Goal: Task Accomplishment & Management: Manage account settings

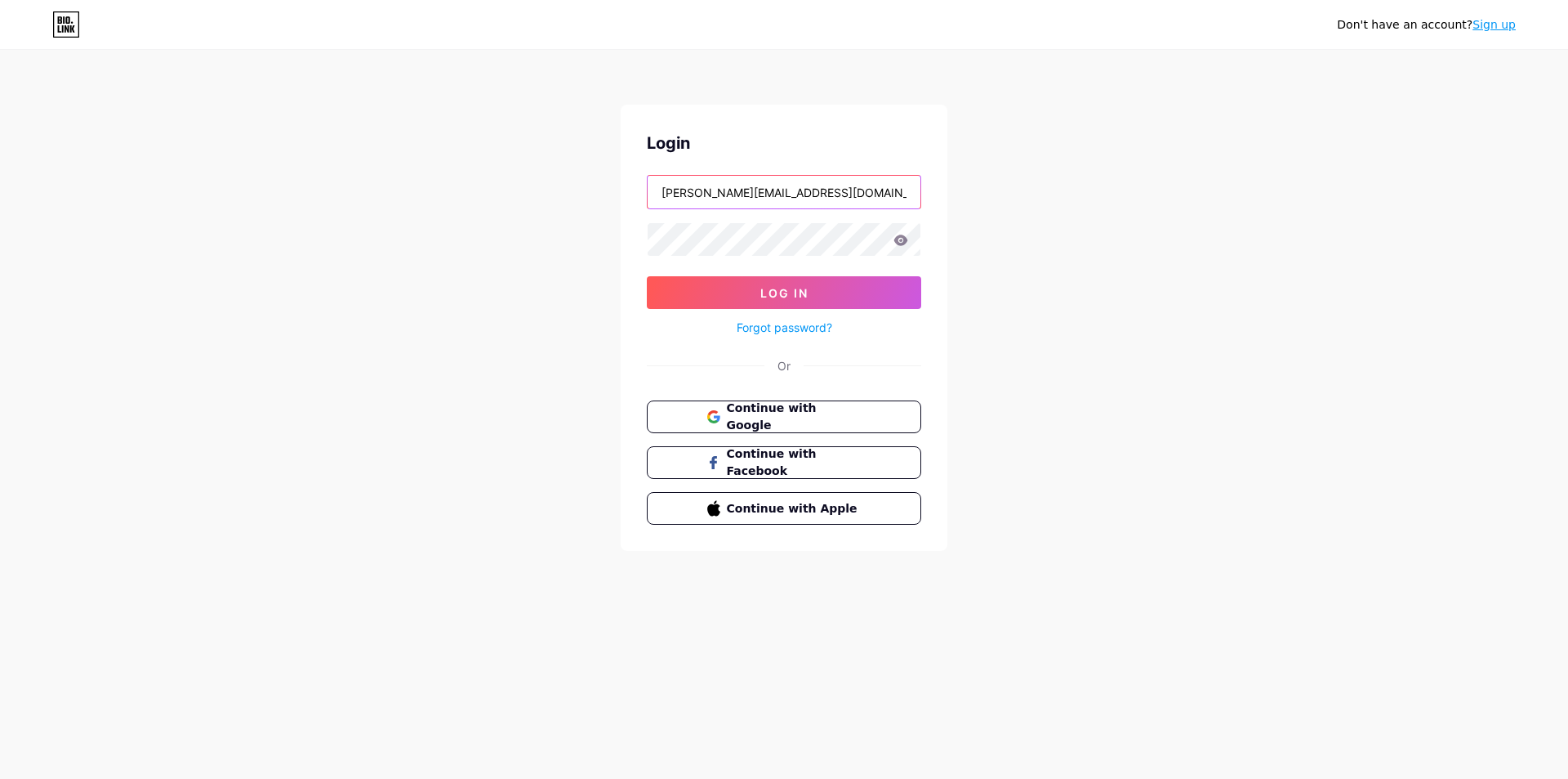
click at [749, 204] on input "[PERSON_NAME][EMAIL_ADDRESS][DOMAIN_NAME]" at bounding box center [783, 191] width 273 height 33
type input "[EMAIL_ADDRESS][DOMAIN_NAME]"
click at [763, 284] on button "Log In" at bounding box center [783, 292] width 274 height 33
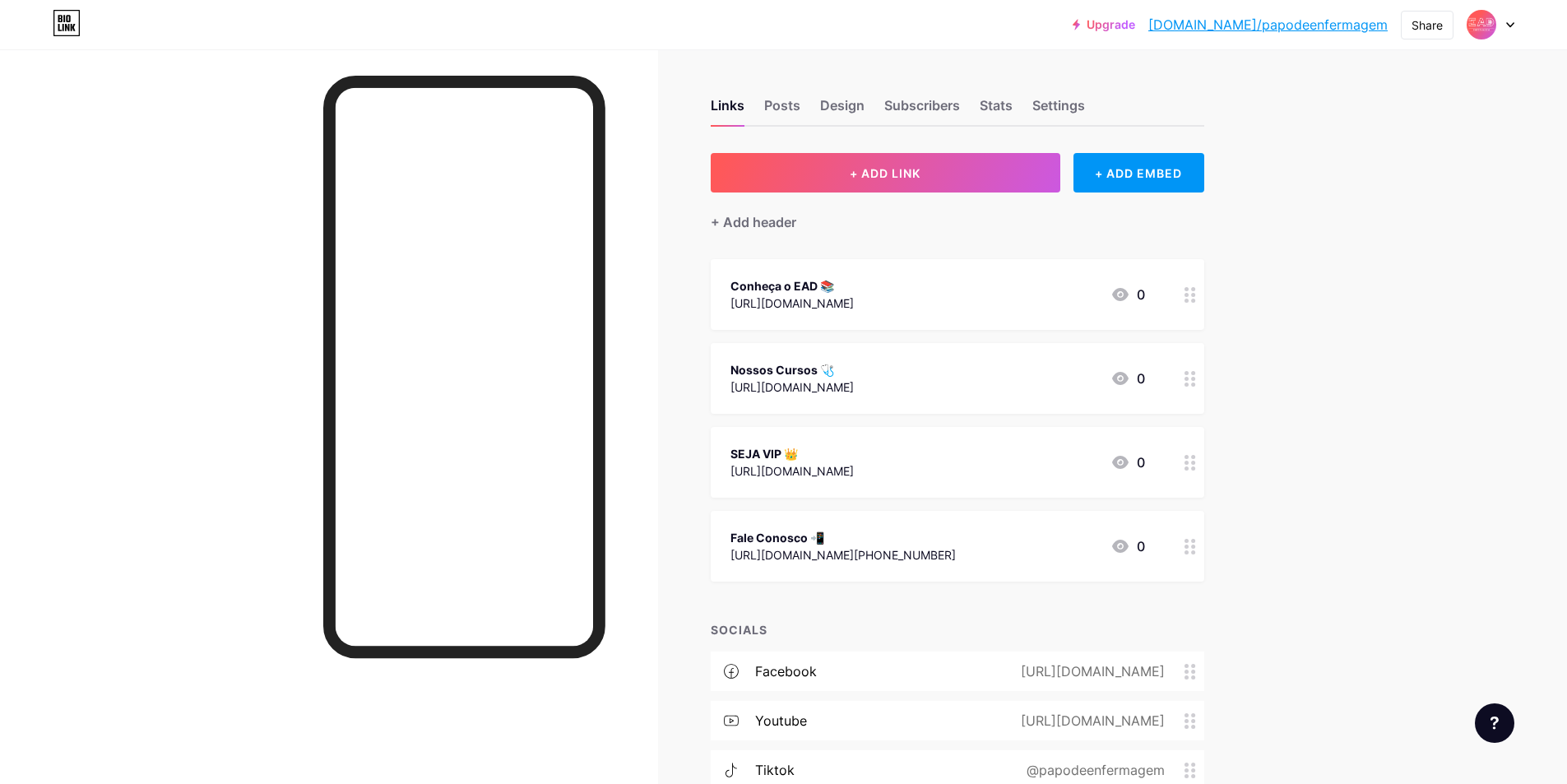
click at [837, 452] on div "SEJA VIP 👑" at bounding box center [792, 453] width 123 height 17
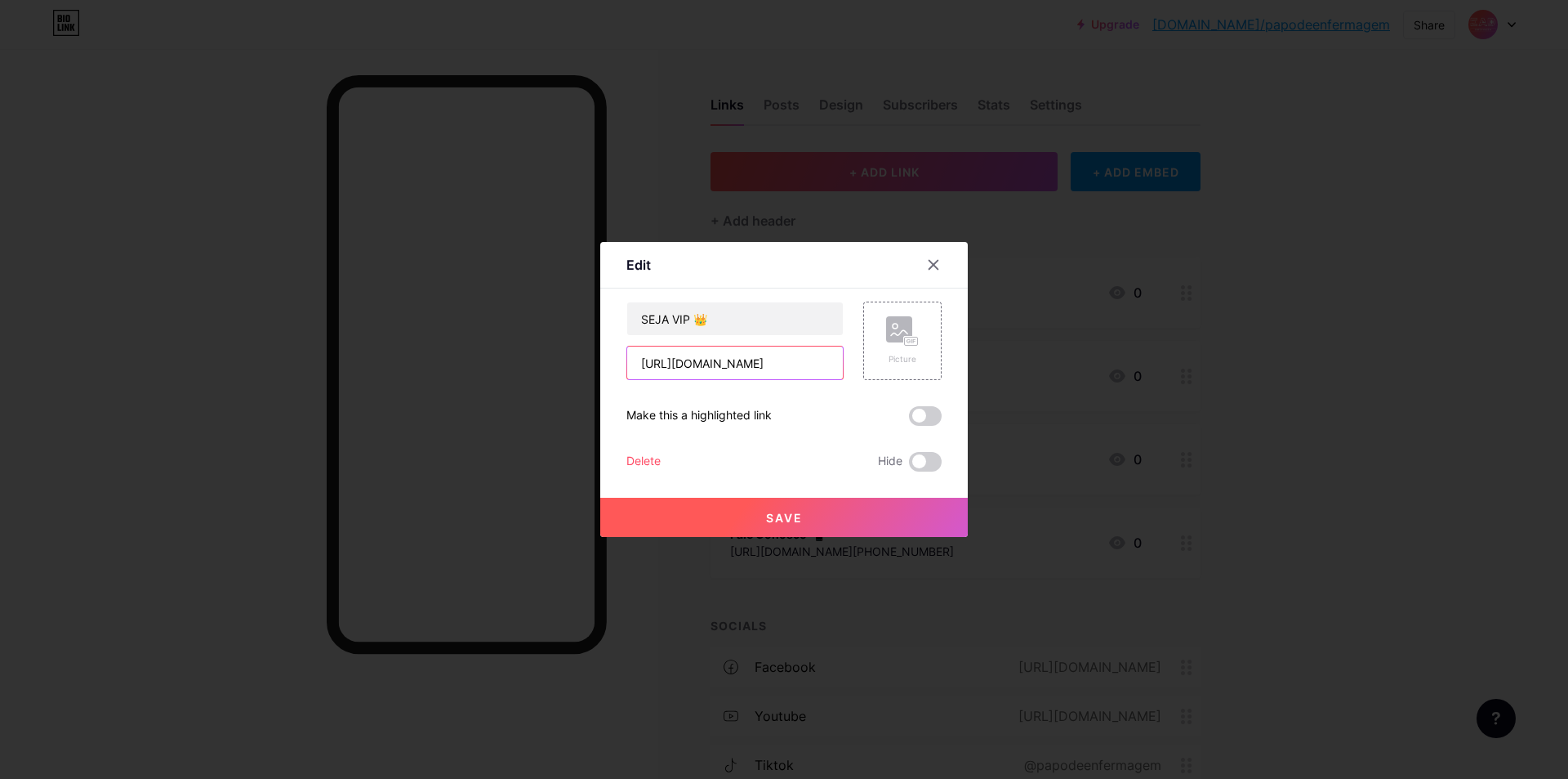
click at [739, 355] on input "[URL][DOMAIN_NAME]" at bounding box center [735, 362] width 215 height 33
paste input "[URL][DOMAIN_NAME]"
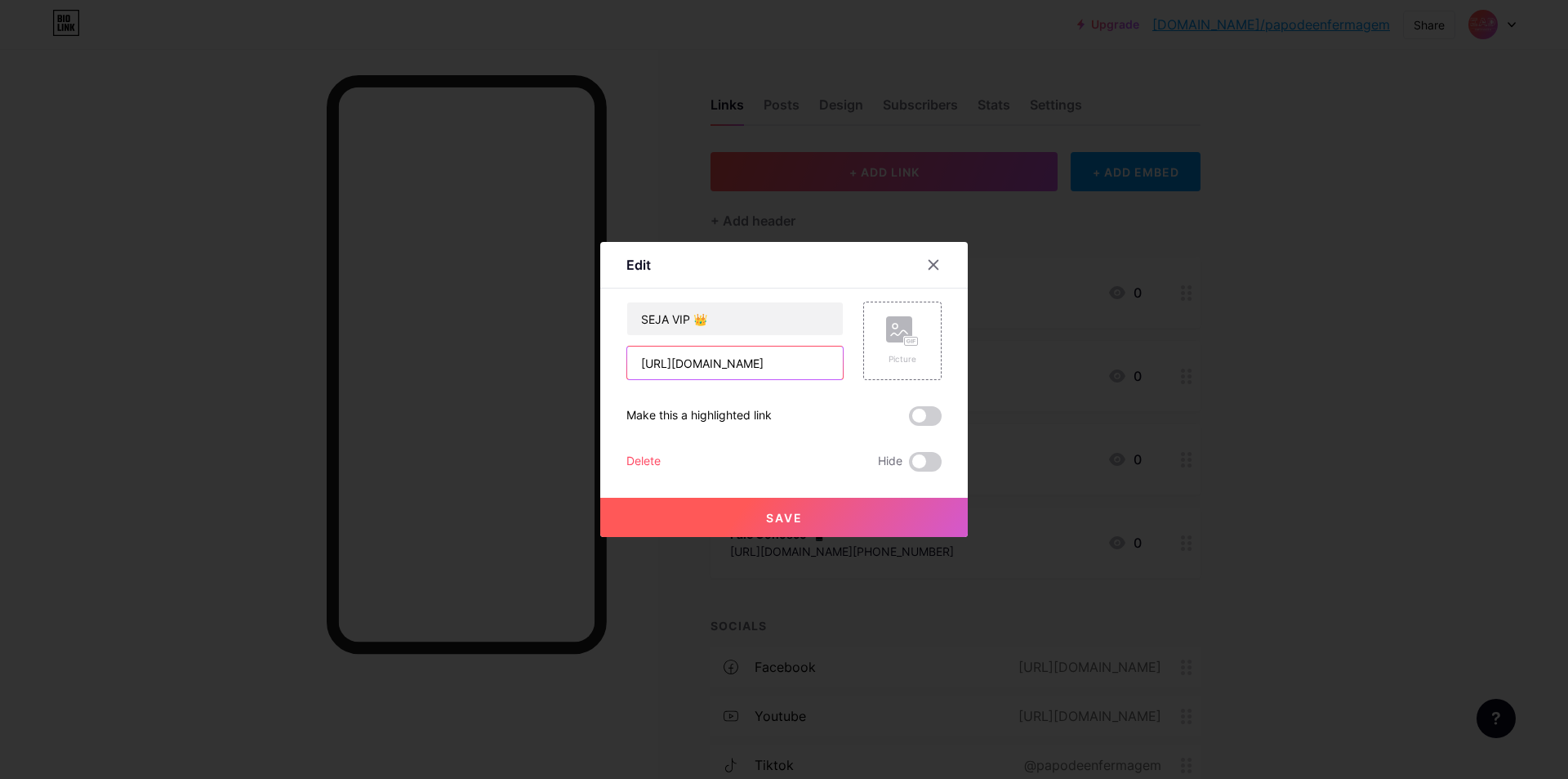
type input "[URL][DOMAIN_NAME]"
click at [745, 516] on button "Save" at bounding box center [783, 517] width 367 height 39
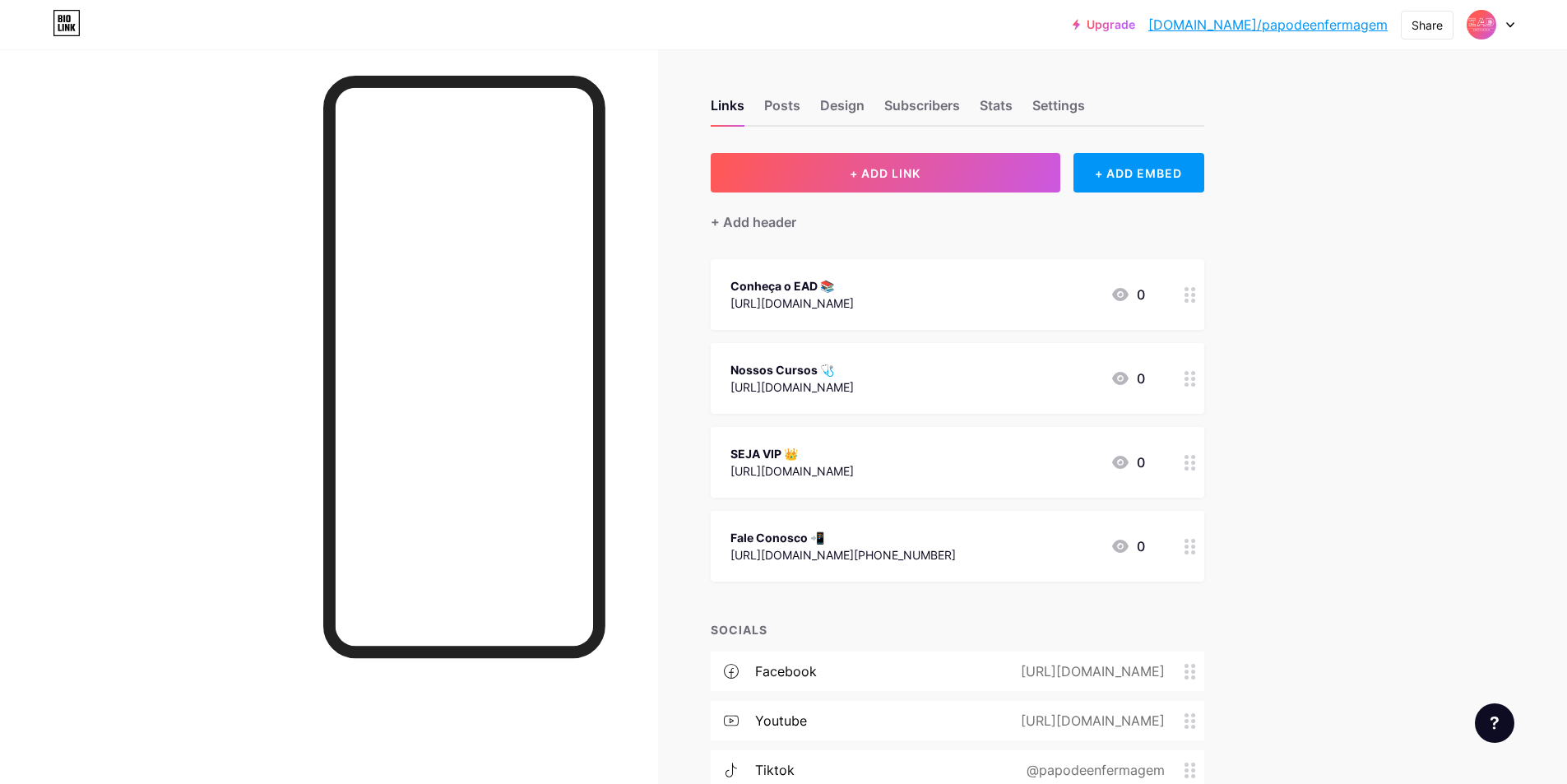
click at [854, 452] on div "SEJA VIP 👑" at bounding box center [792, 453] width 123 height 17
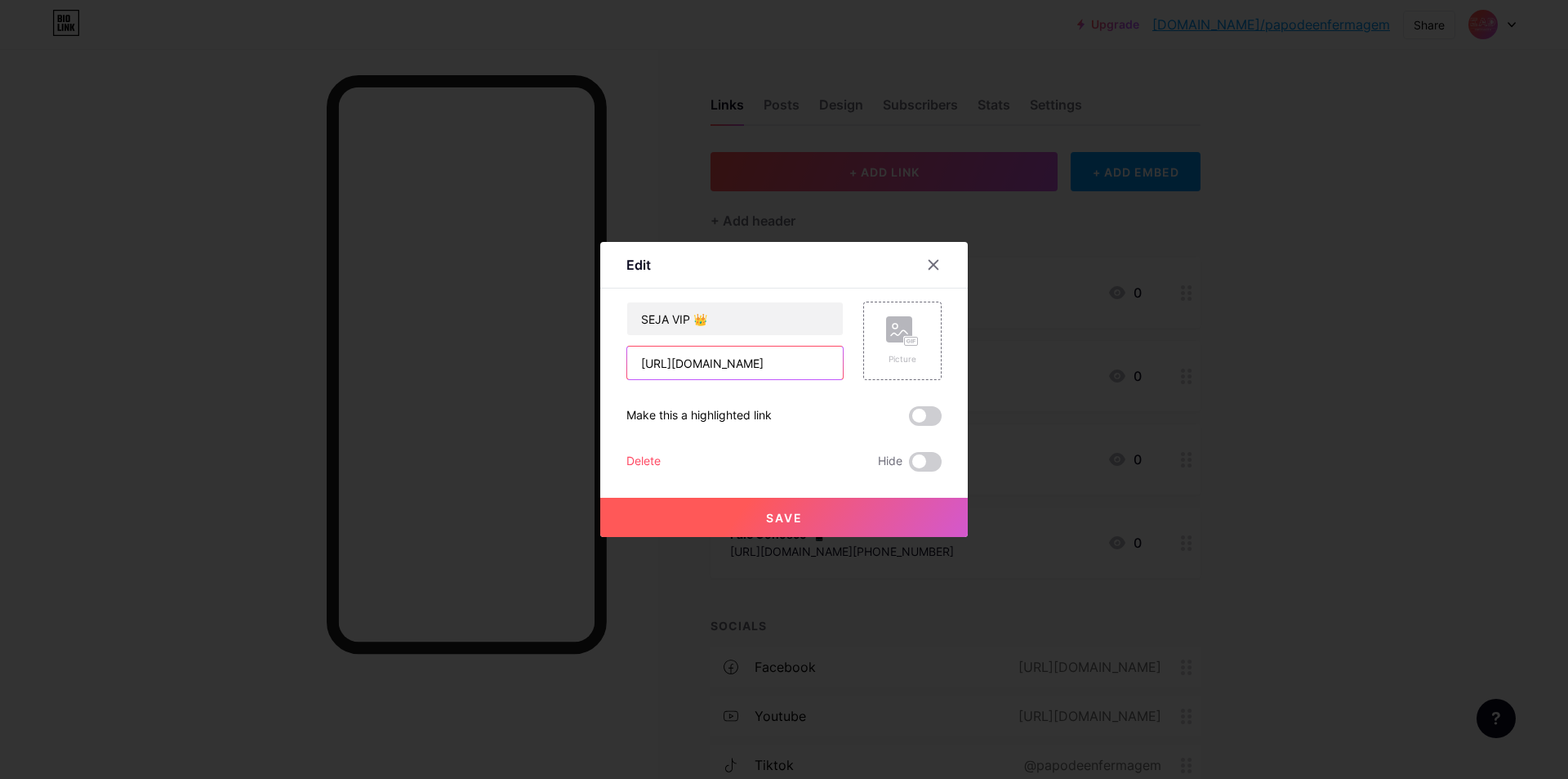
click at [697, 354] on input "[URL][DOMAIN_NAME]" at bounding box center [735, 362] width 215 height 33
paste input "[URL][DOMAIN_NAME]"
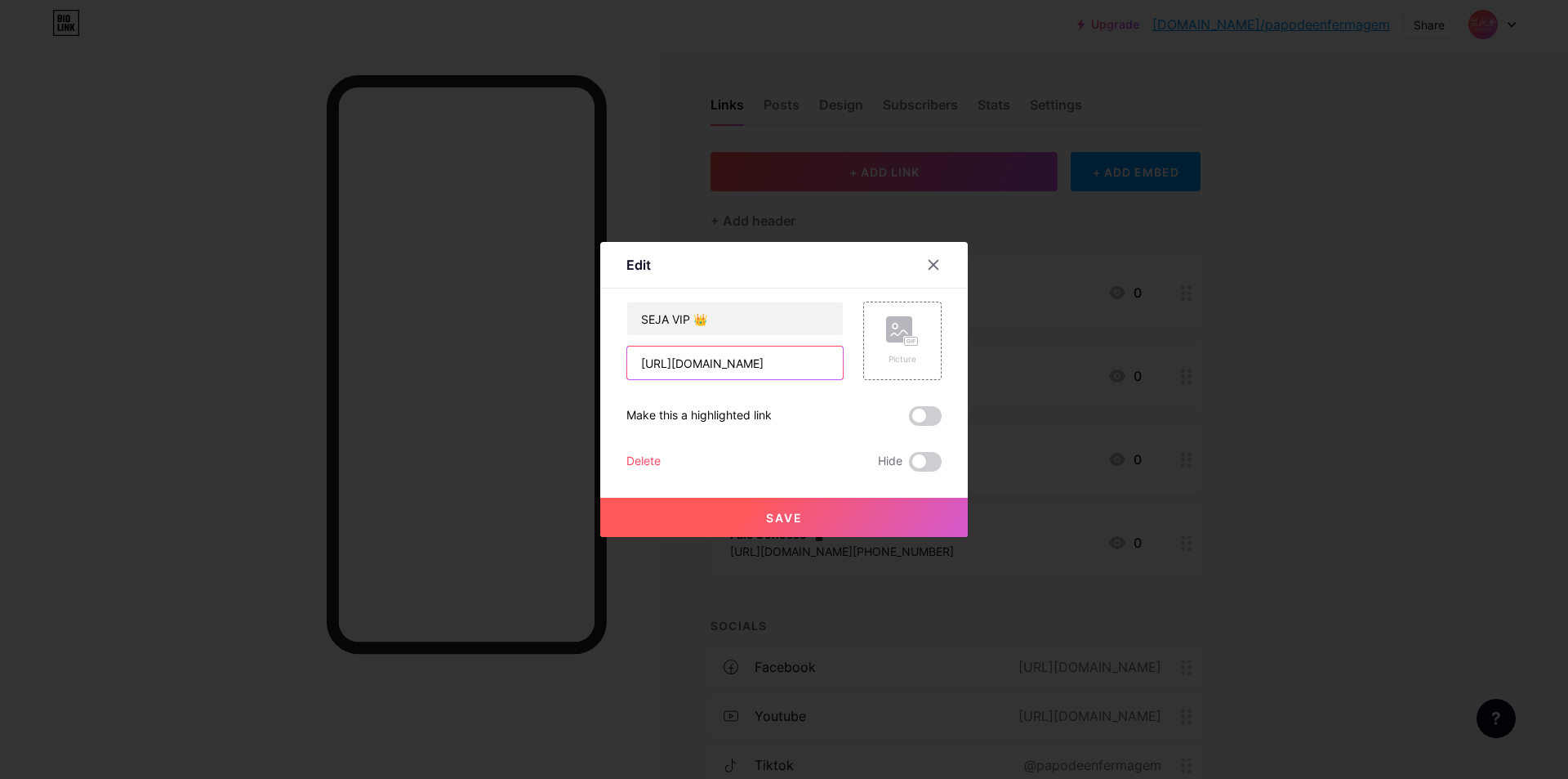
type input "[URL][DOMAIN_NAME]"
drag, startPoint x: 722, startPoint y: 521, endPoint x: 903, endPoint y: 536, distance: 181.6
click at [721, 521] on button "Save" at bounding box center [783, 517] width 367 height 39
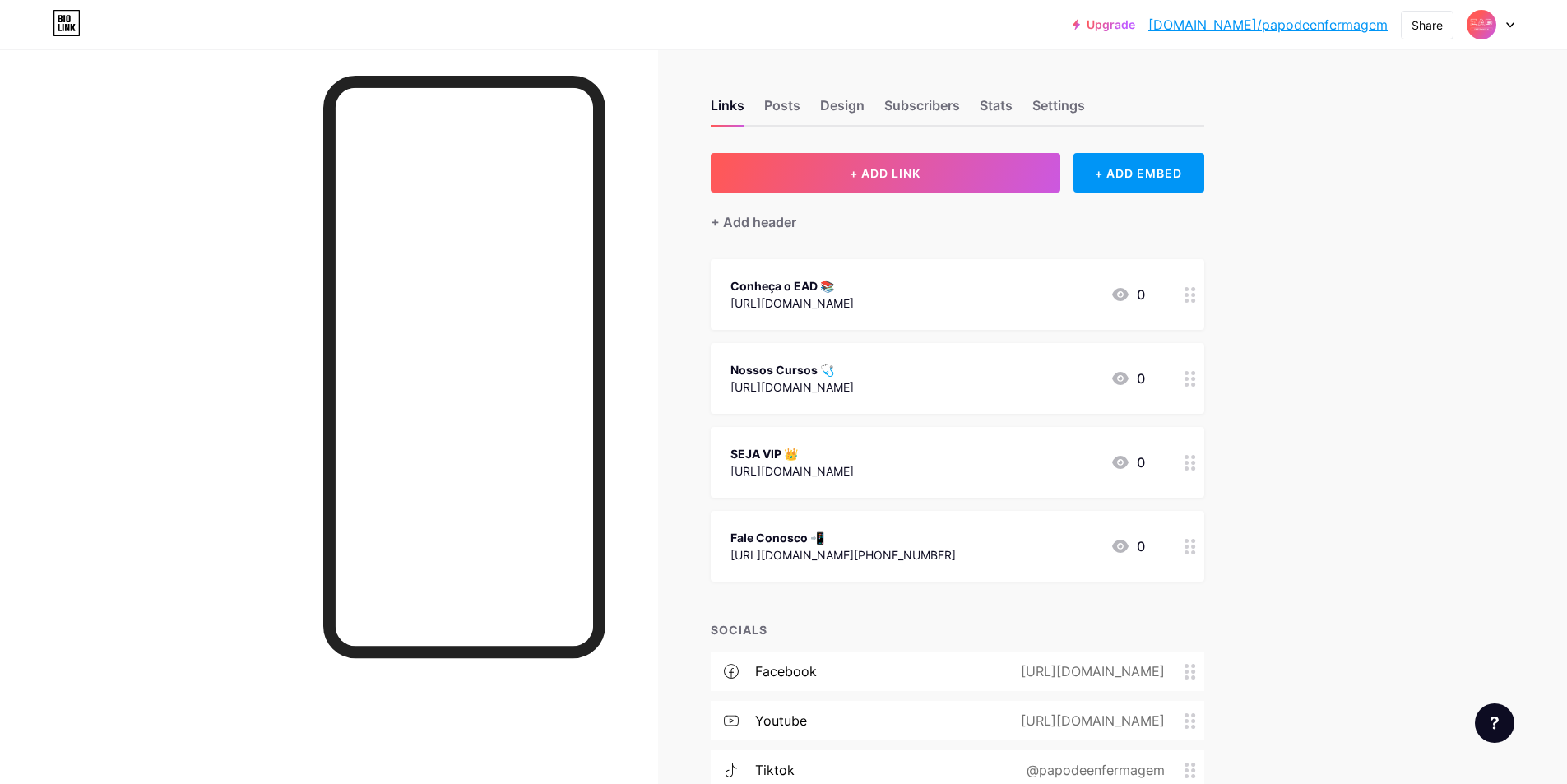
click at [1487, 22] on img at bounding box center [1481, 24] width 26 height 26
click at [1382, 221] on li "Logout" at bounding box center [1411, 230] width 204 height 44
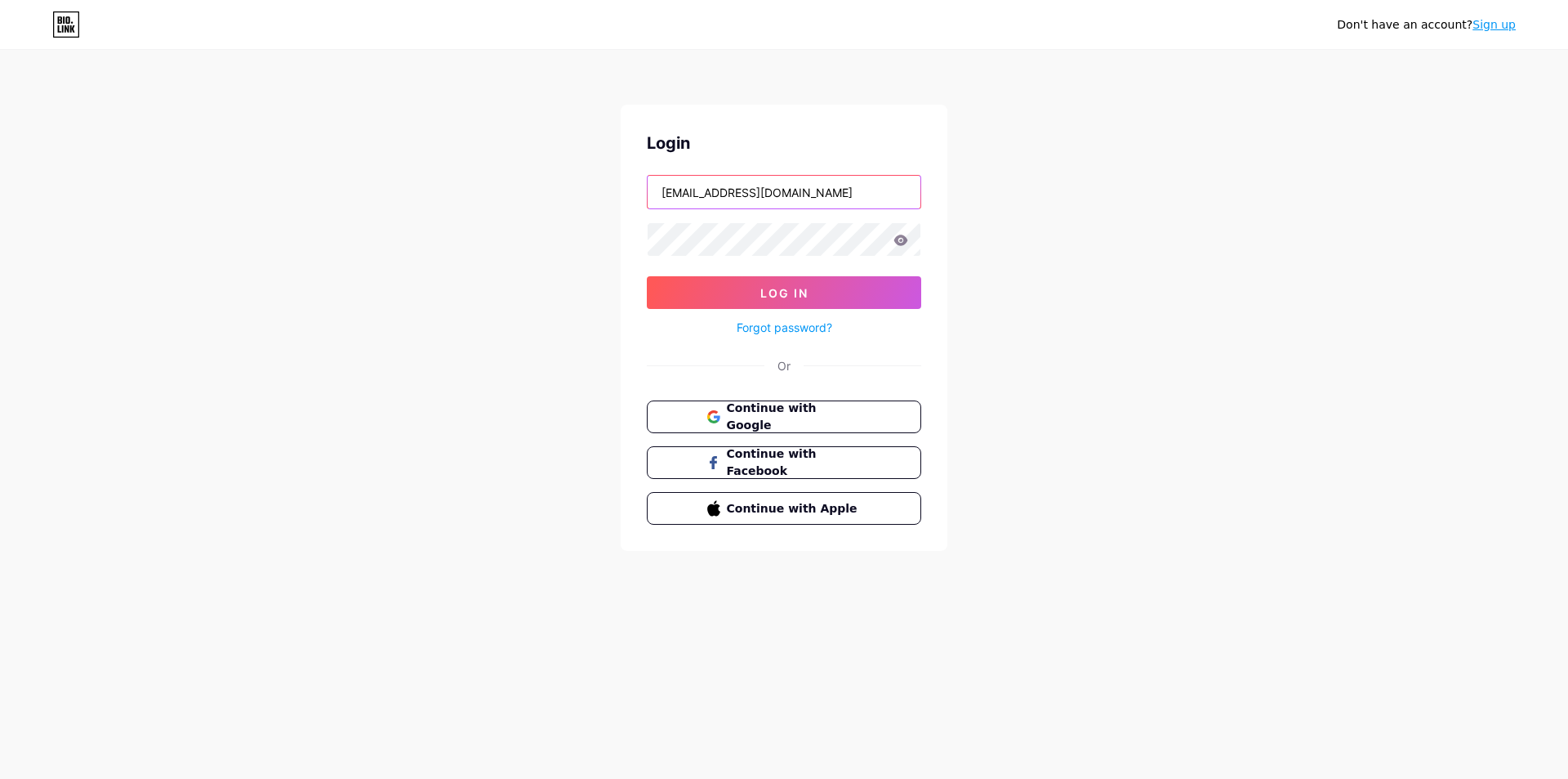
click at [799, 206] on input "[EMAIL_ADDRESS][DOMAIN_NAME]" at bounding box center [783, 191] width 273 height 33
type input "[PERSON_NAME][EMAIL_ADDRESS][DOMAIN_NAME]"
click at [705, 280] on button "Log In" at bounding box center [783, 292] width 274 height 33
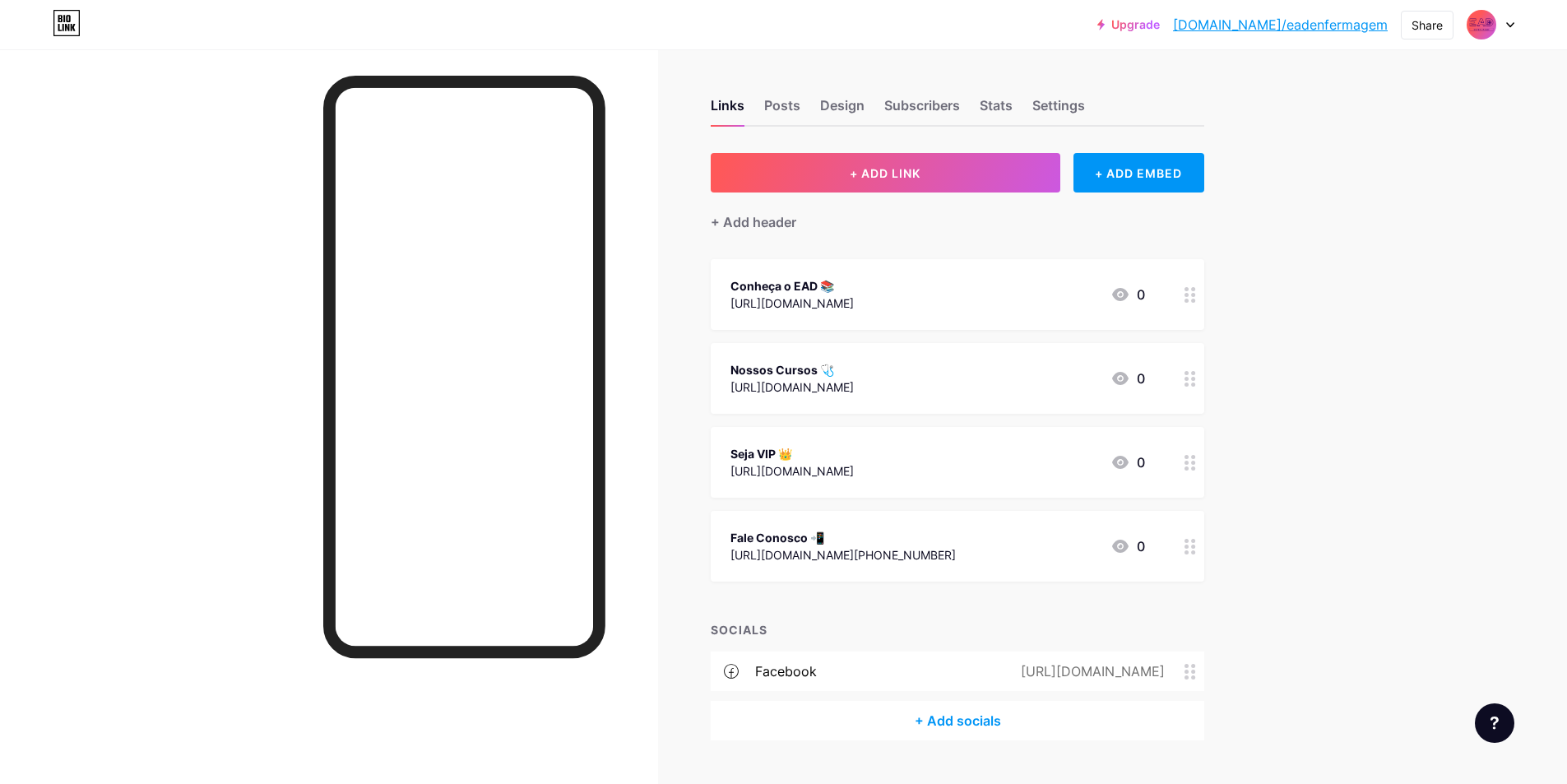
click at [848, 460] on div "Seja VIP 👑" at bounding box center [792, 453] width 123 height 17
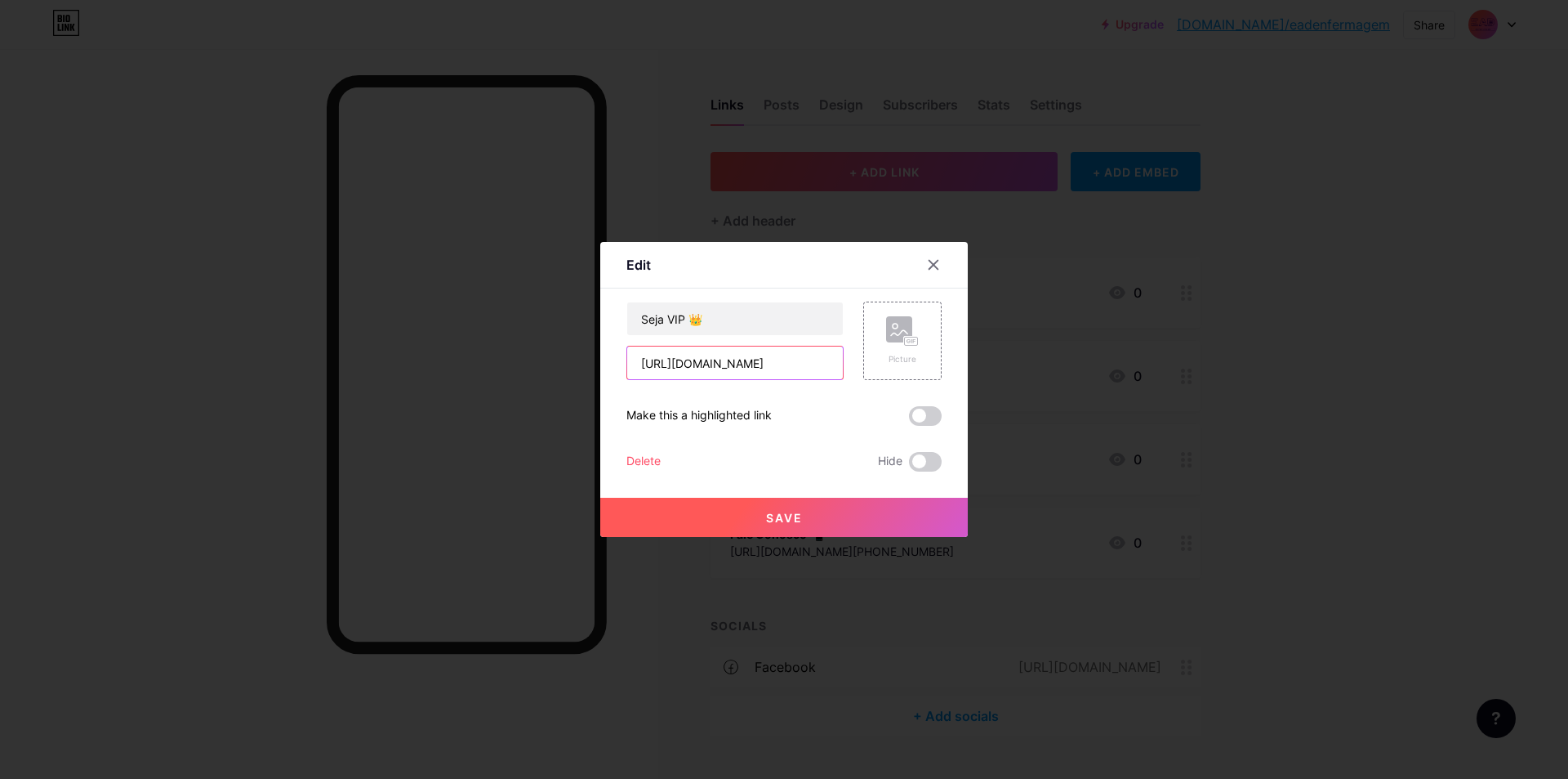
click at [788, 368] on input "[URL][DOMAIN_NAME]" at bounding box center [735, 362] width 215 height 33
paste input "[URL][DOMAIN_NAME]"
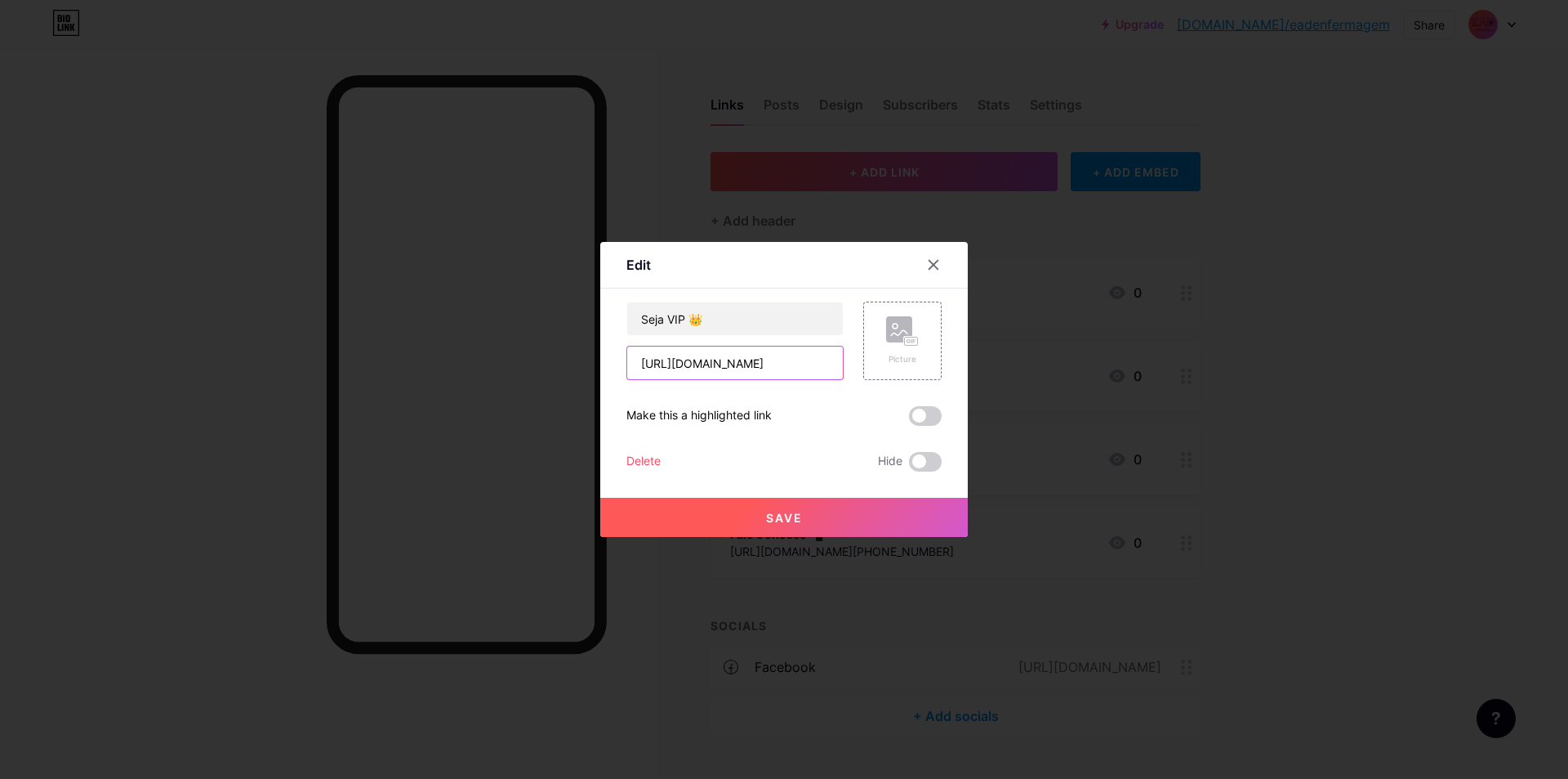
type input "[URL][DOMAIN_NAME]"
click at [805, 518] on button "Save" at bounding box center [783, 517] width 367 height 39
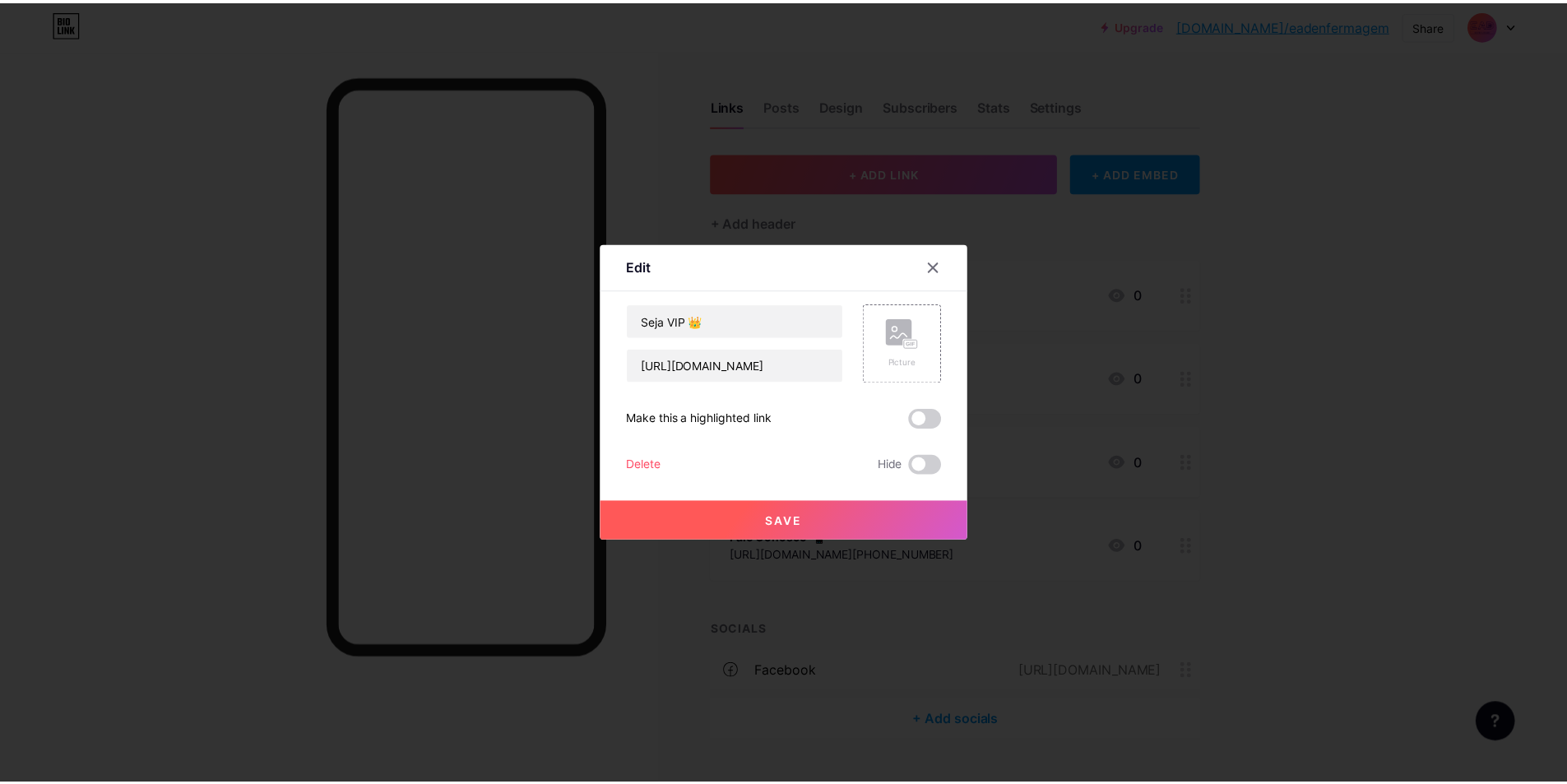
scroll to position [0, 0]
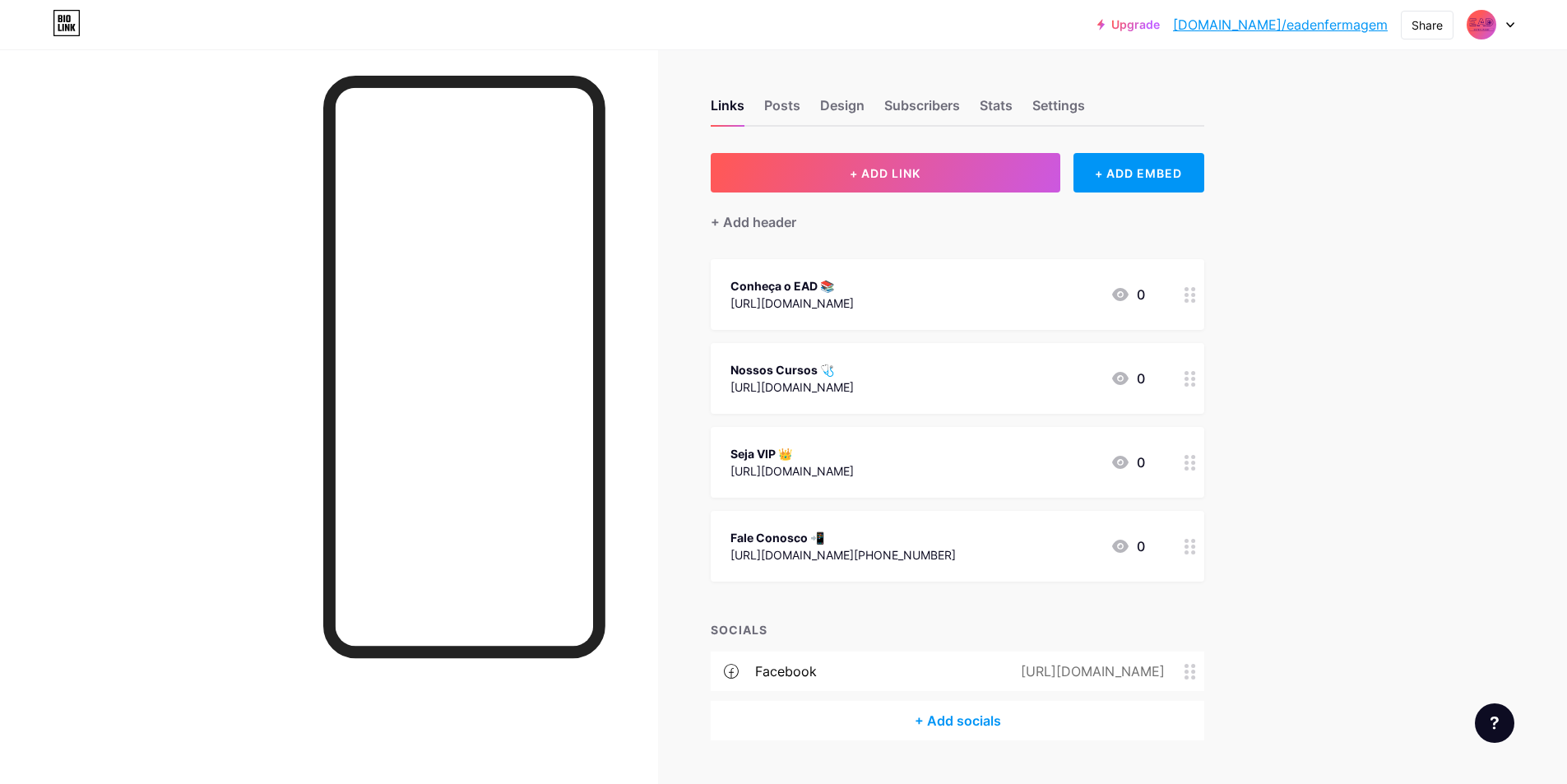
click at [100, 334] on div at bounding box center [329, 441] width 658 height 784
